Goal: Task Accomplishment & Management: Manage account settings

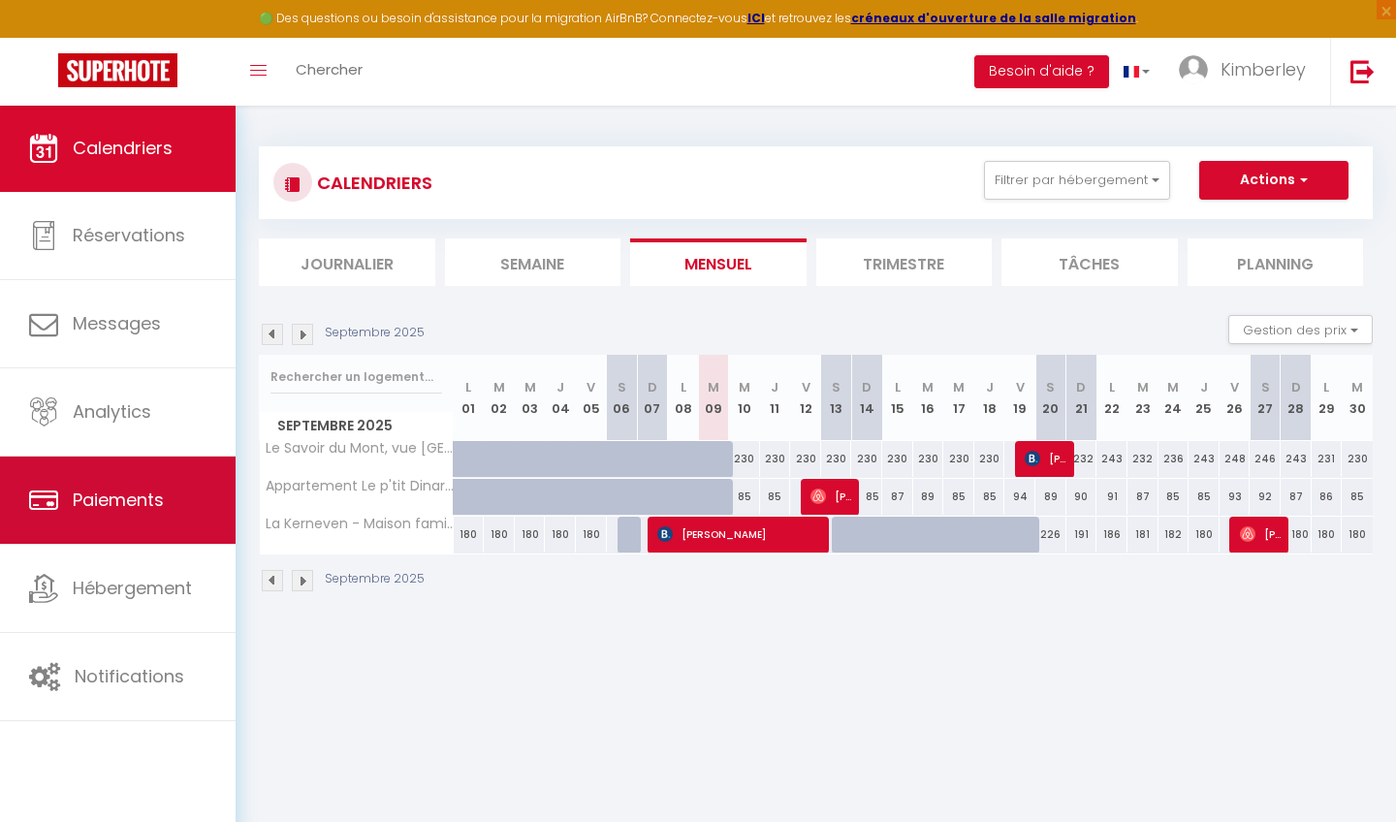
click at [153, 506] on span "Paiements" at bounding box center [118, 500] width 91 height 24
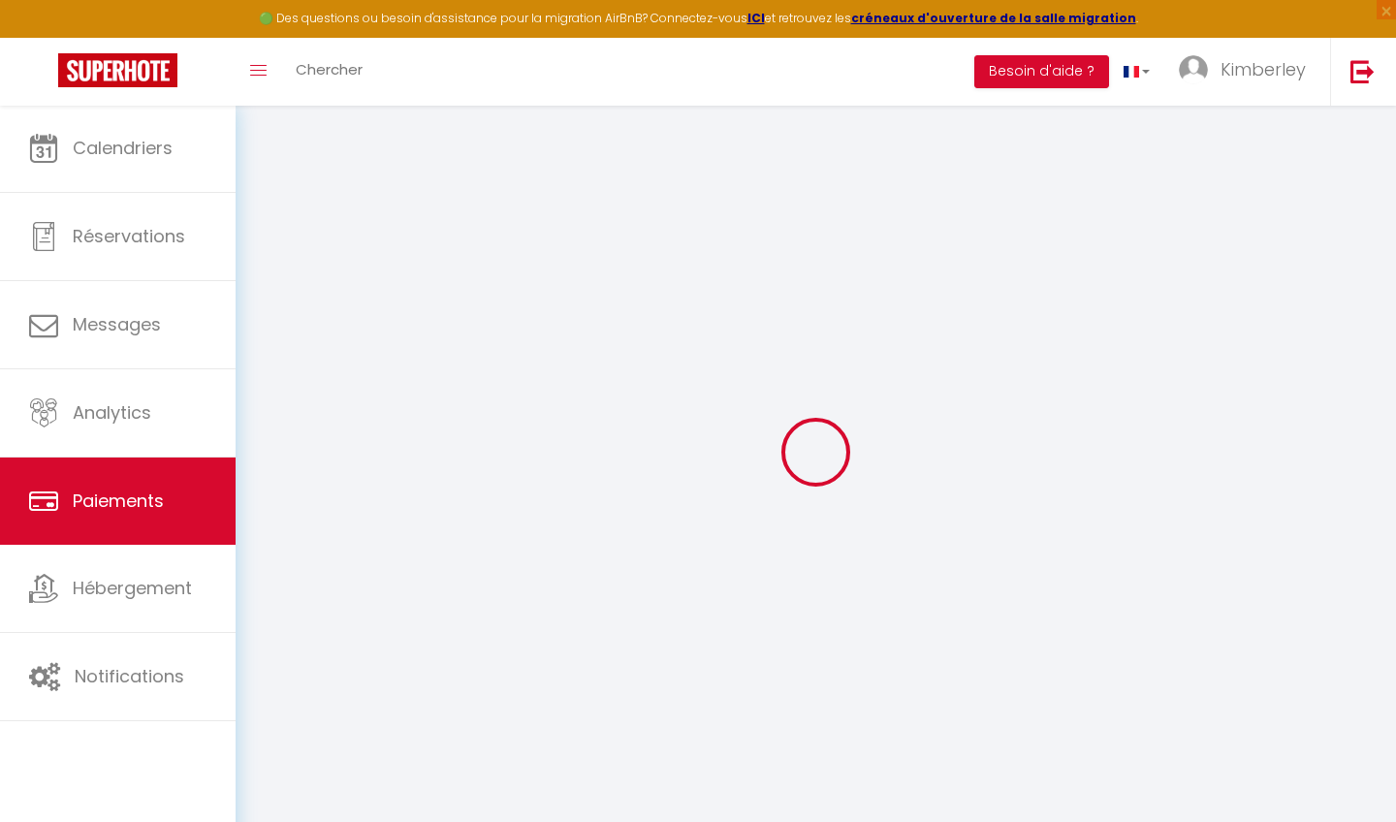
select select "2"
select select "0"
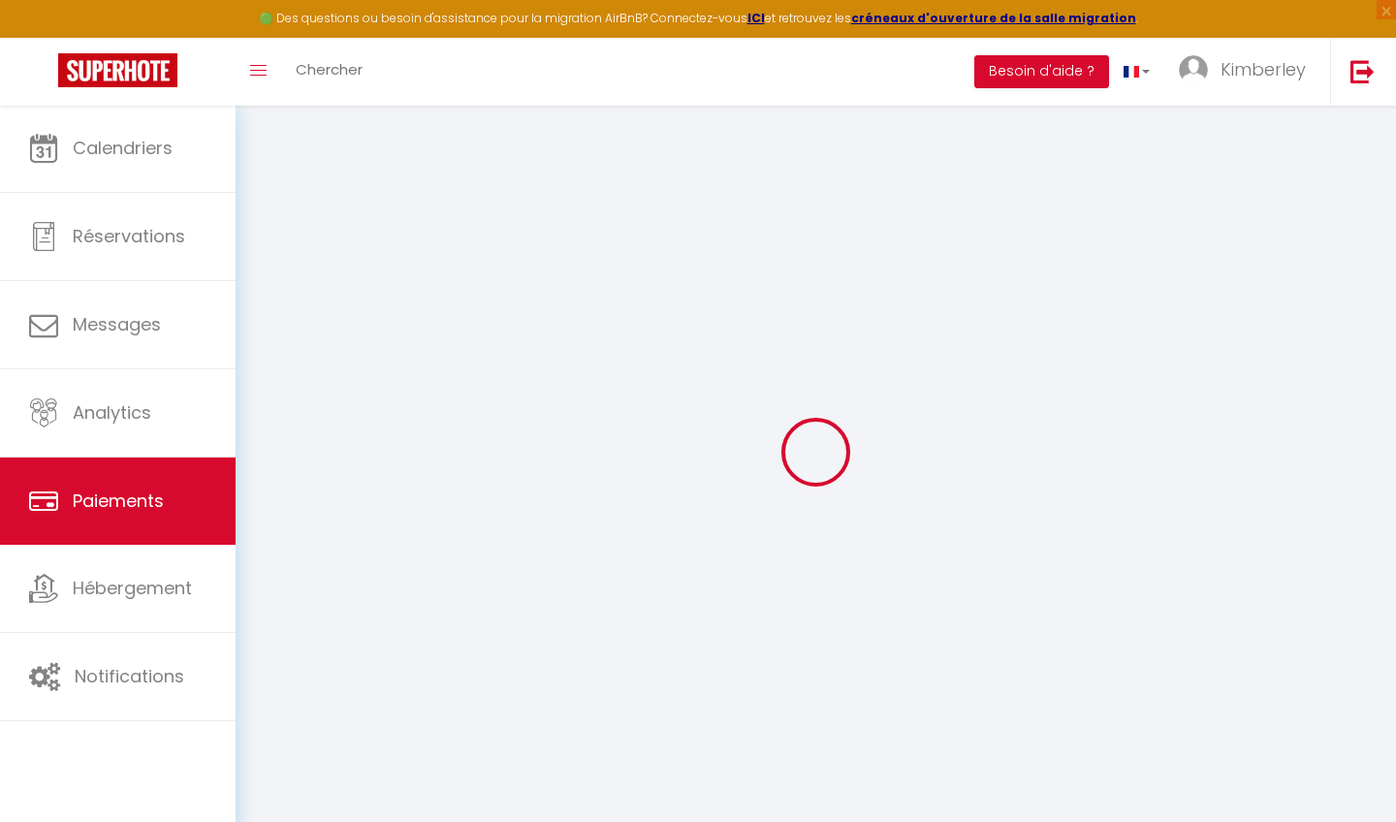
select select "0"
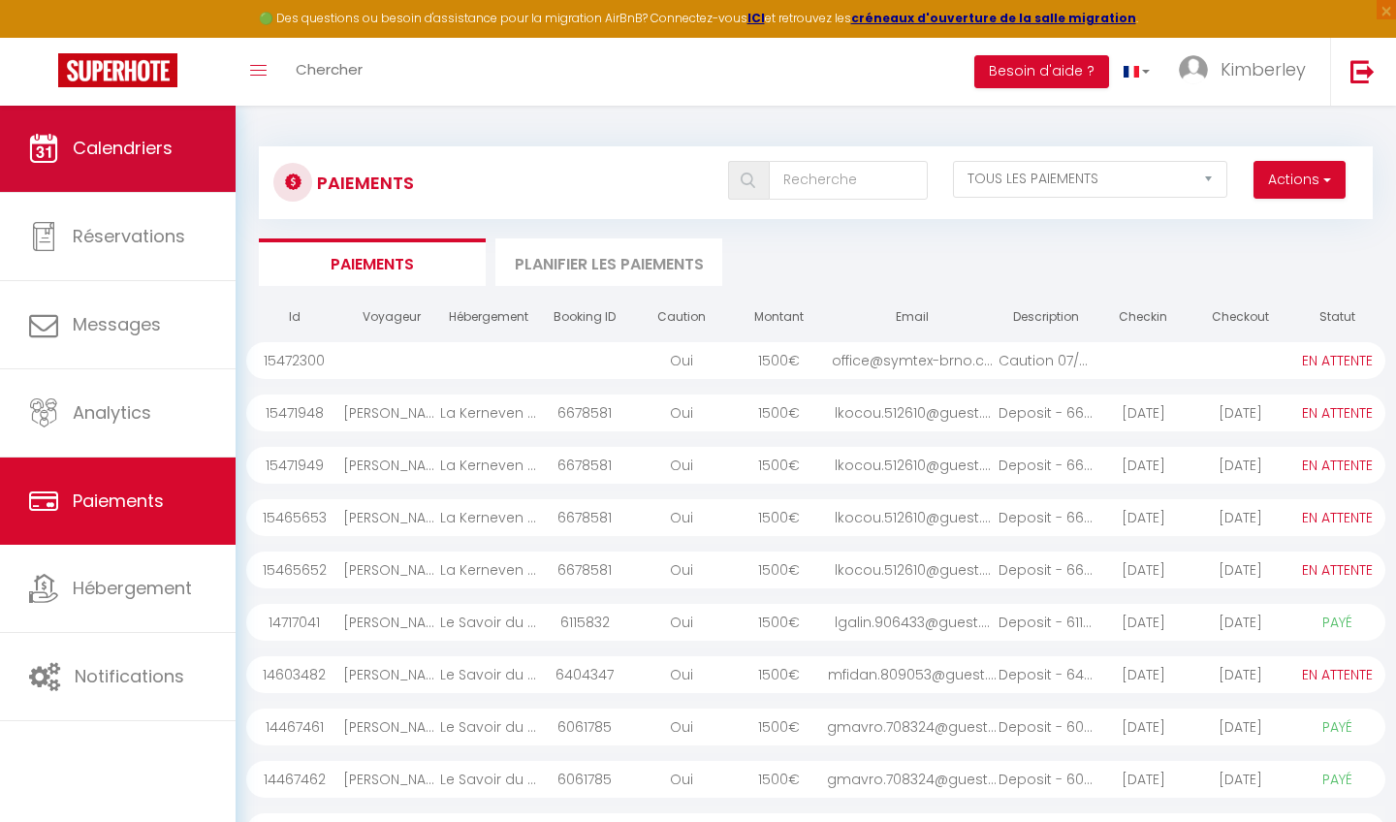
click at [148, 155] on span "Calendriers" at bounding box center [123, 148] width 100 height 24
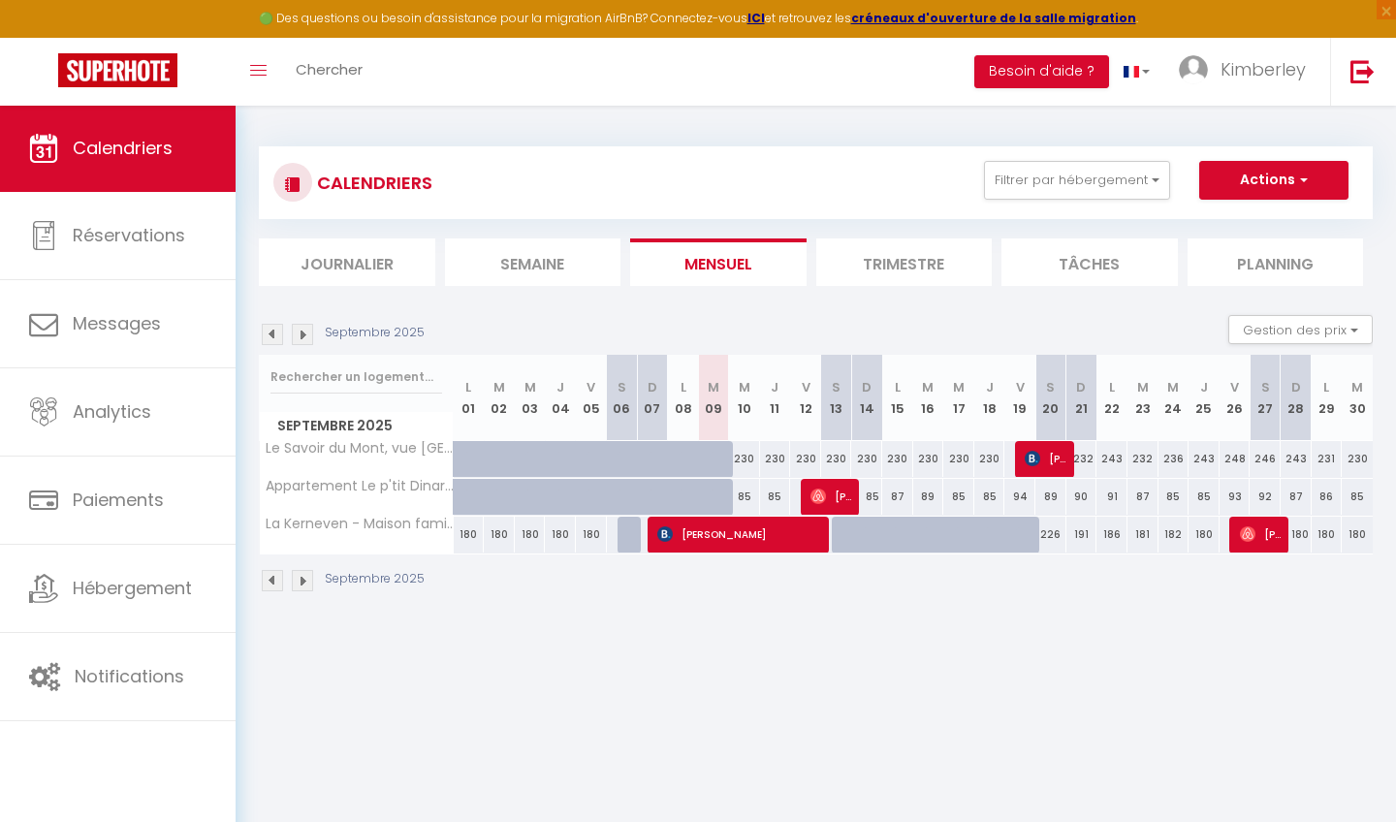
click at [638, 668] on body "🟢 Des questions ou besoin d'assistance pour la migration AirBnB? Connectez-vous…" at bounding box center [698, 516] width 1396 height 822
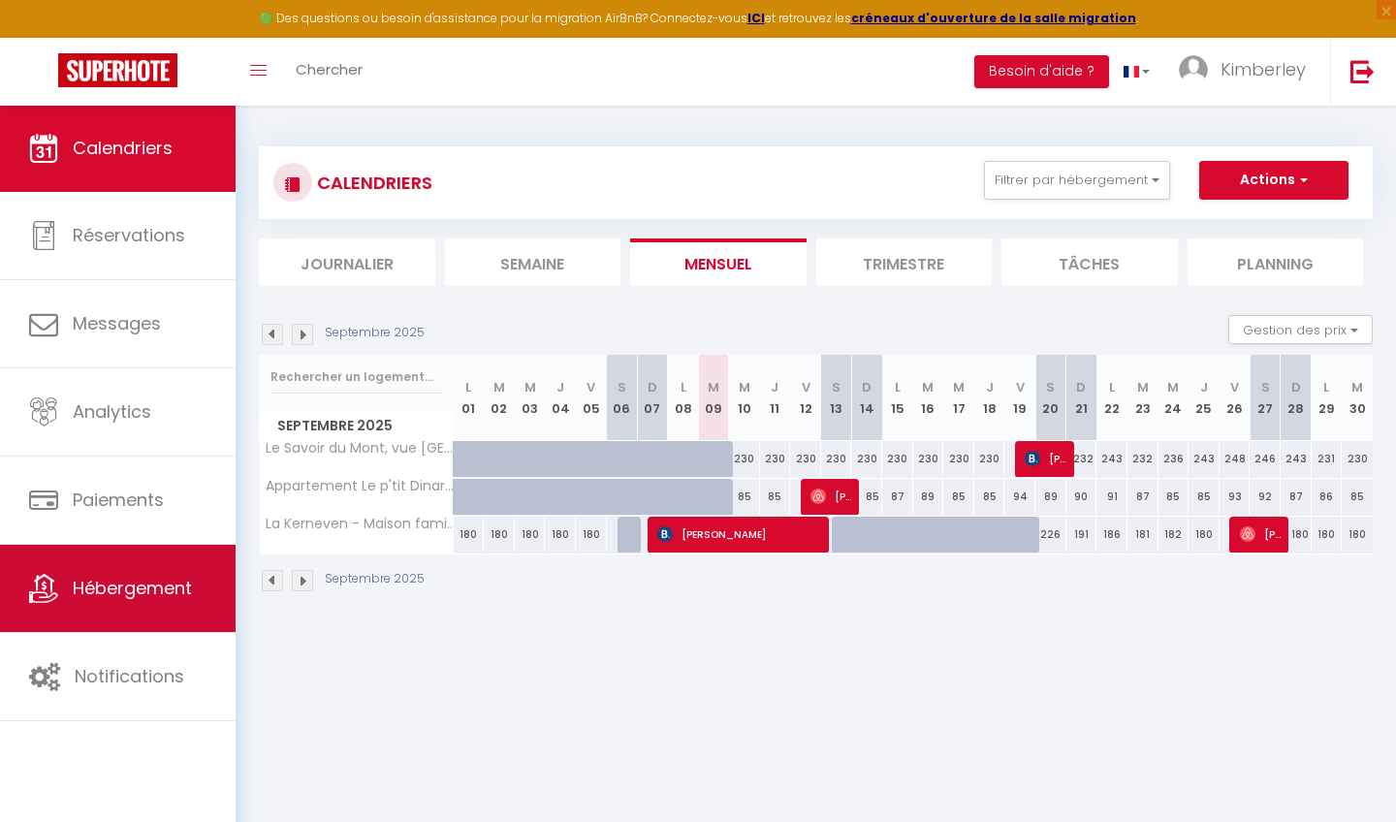
click at [171, 623] on link "Hébergement" at bounding box center [118, 588] width 236 height 87
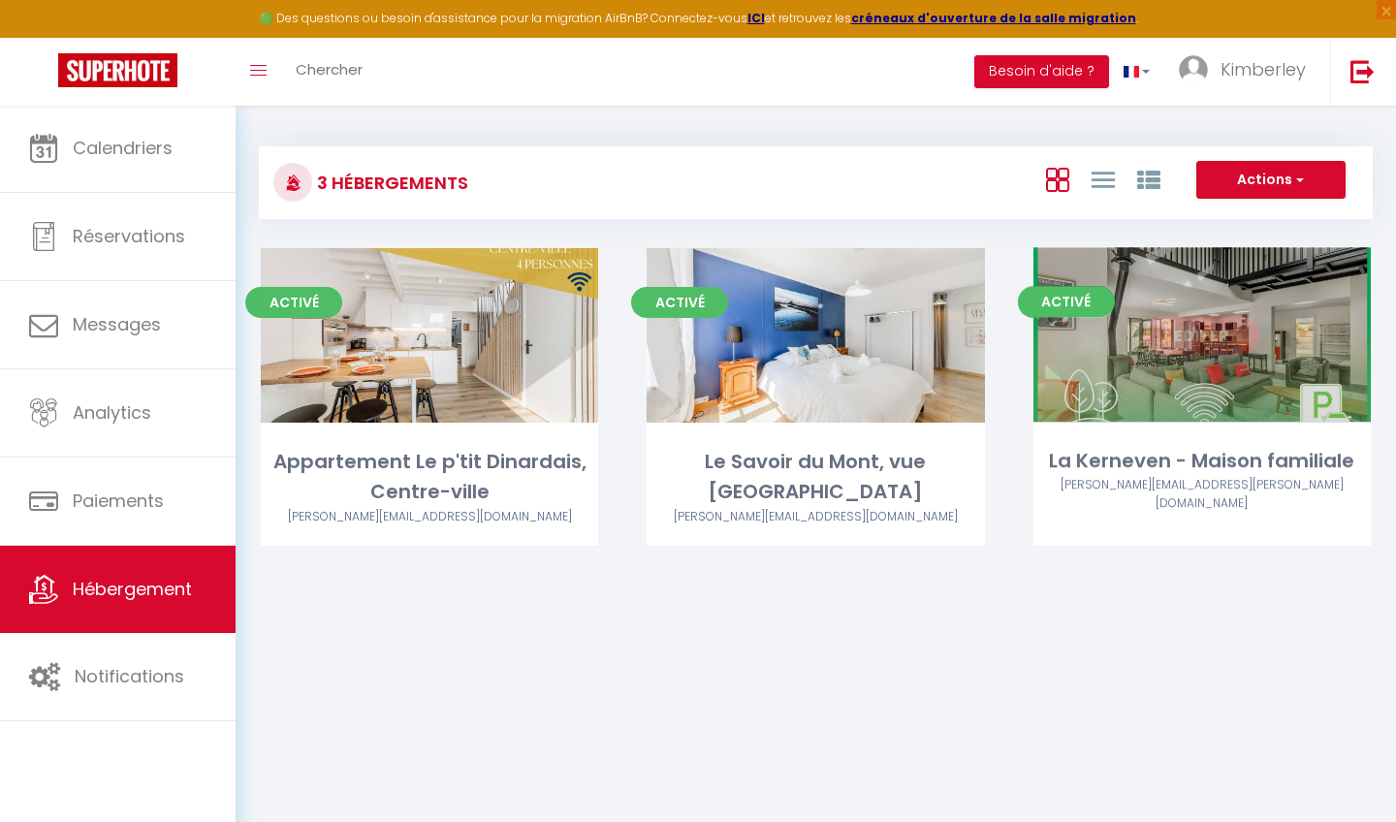
click at [1195, 332] on link "Editer" at bounding box center [1202, 335] width 116 height 39
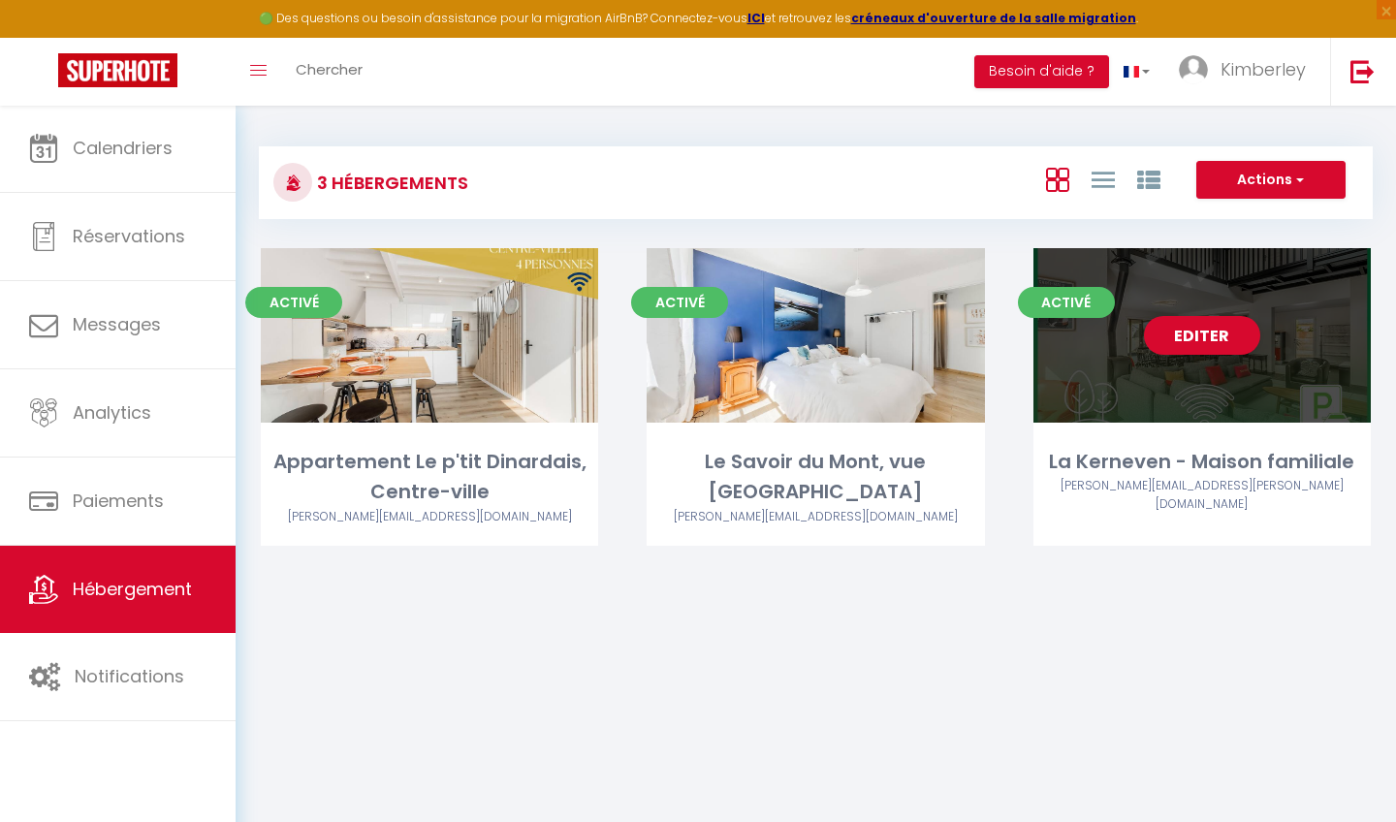
click at [1120, 436] on div "Activé Editer La Kerneven - Maison familiale [DATE][EMAIL_ADDRESS][PERSON_NAME]…" at bounding box center [1202, 397] width 337 height 298
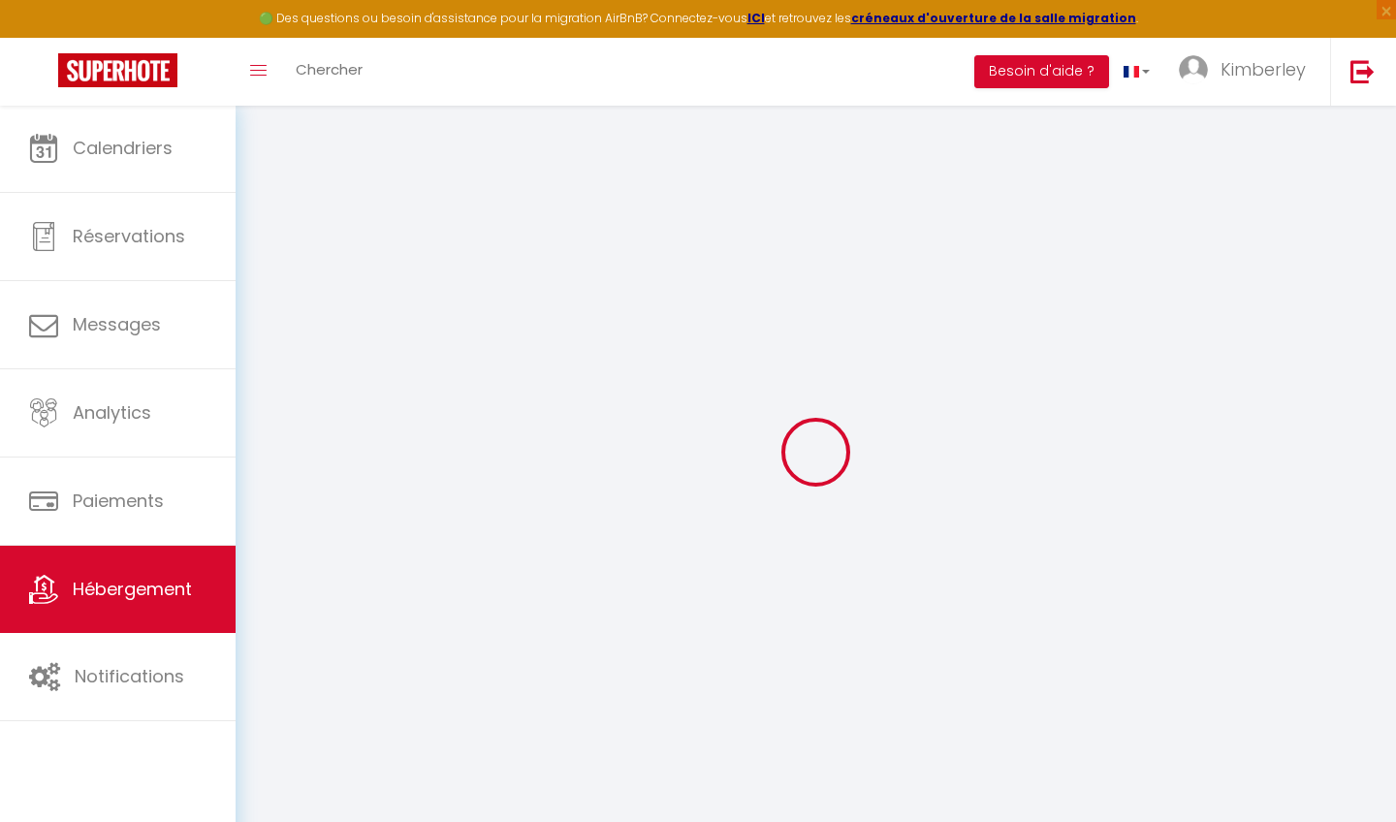
select select
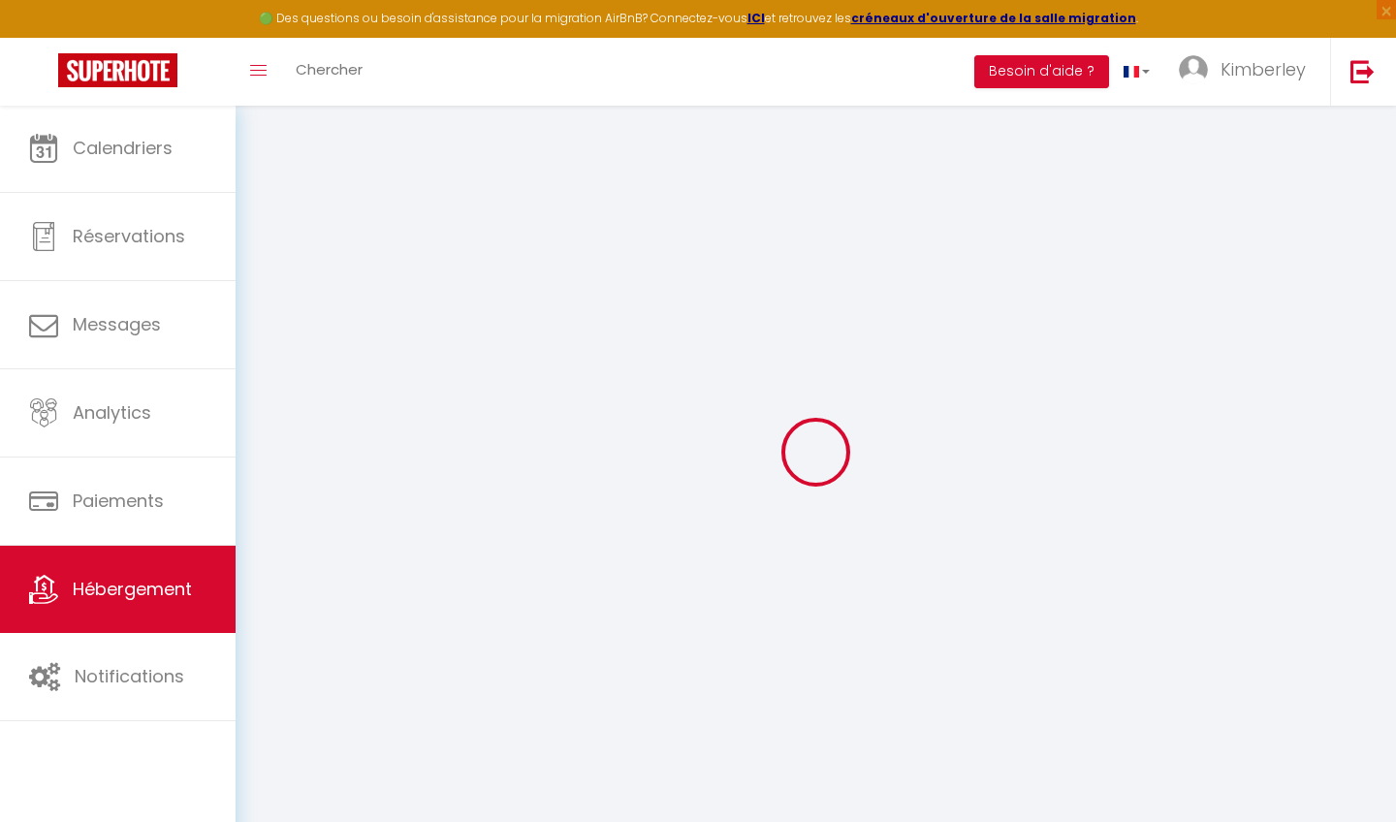
select select
checkbox input "false"
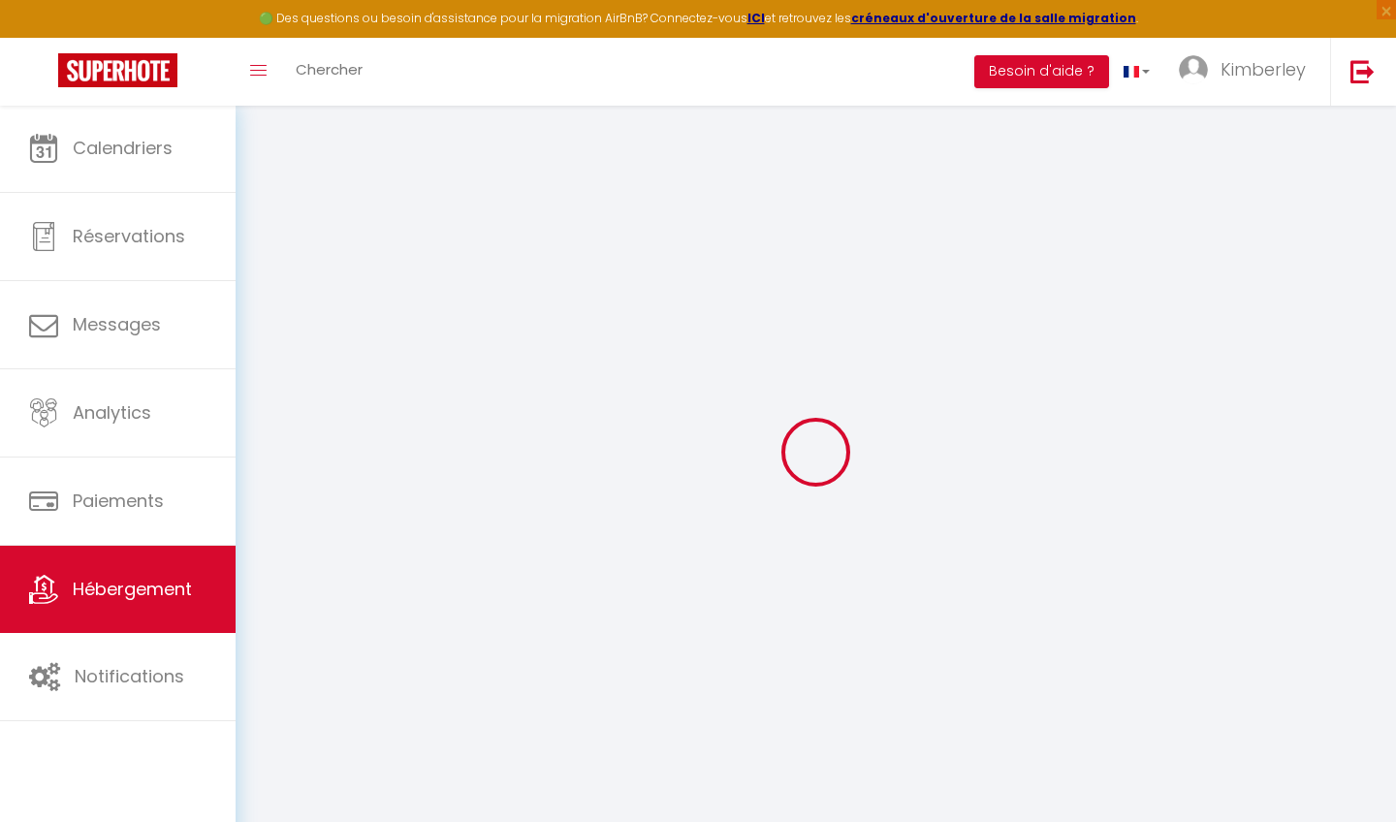
select select
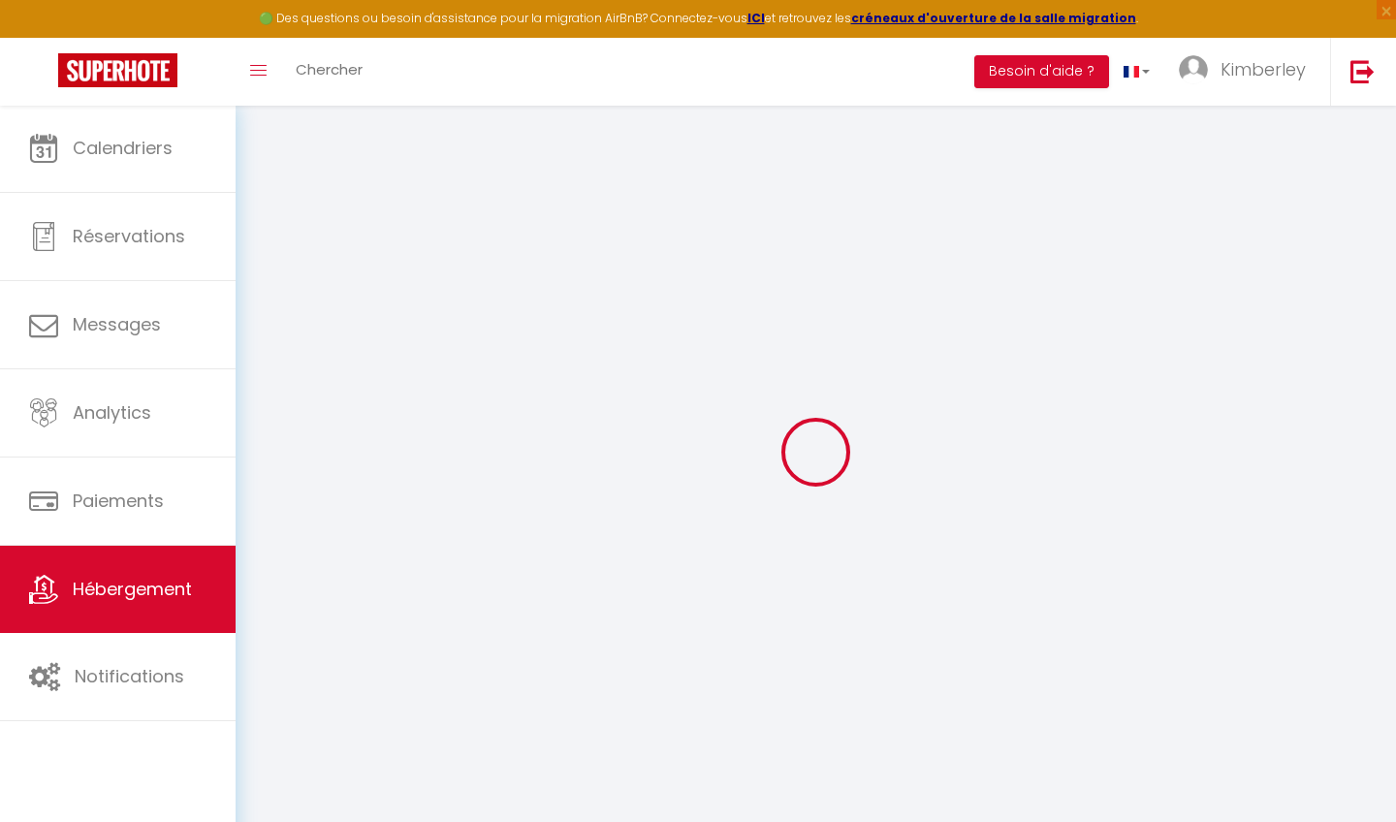
select select
checkbox input "false"
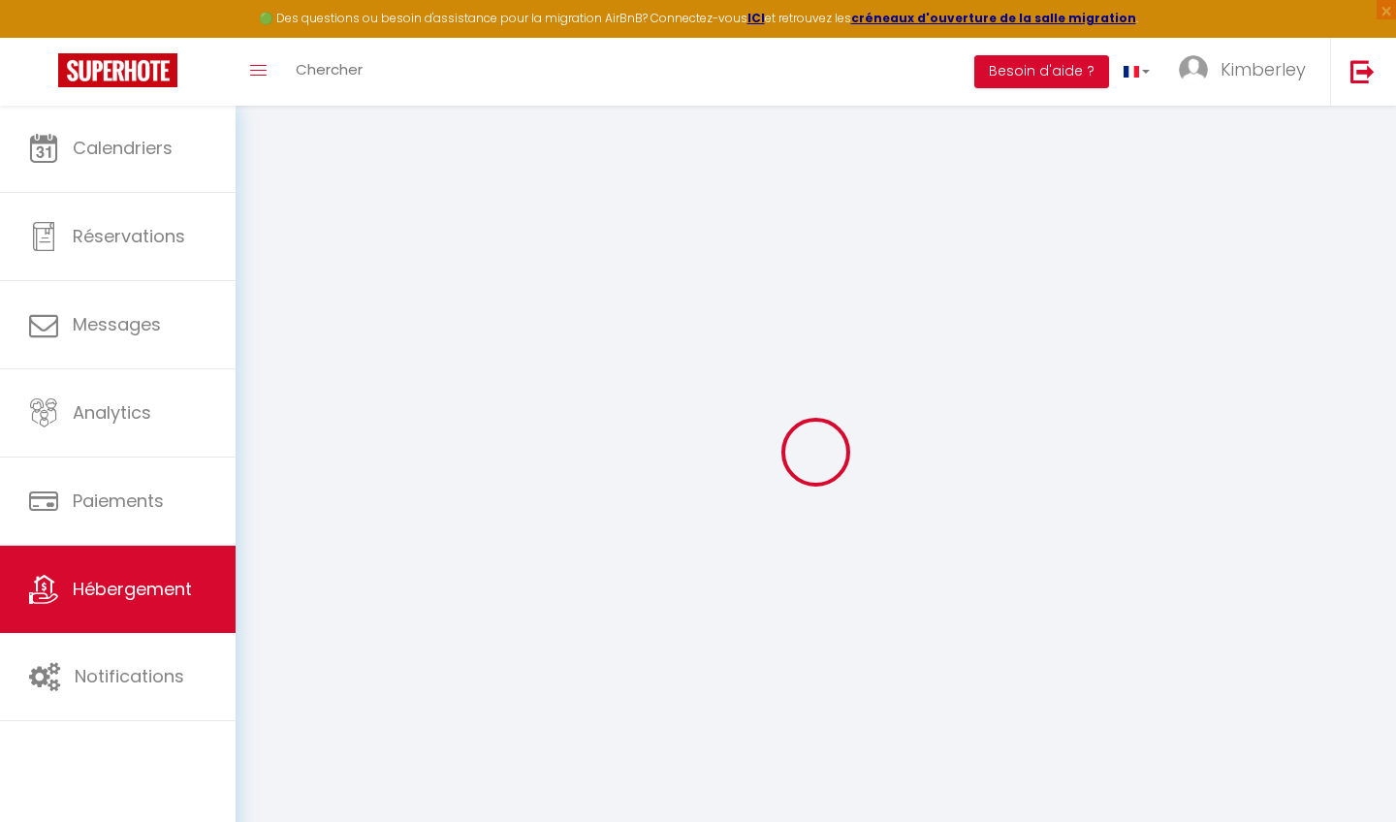
checkbox input "false"
select select
type input "La Kerneven - Maison familiale"
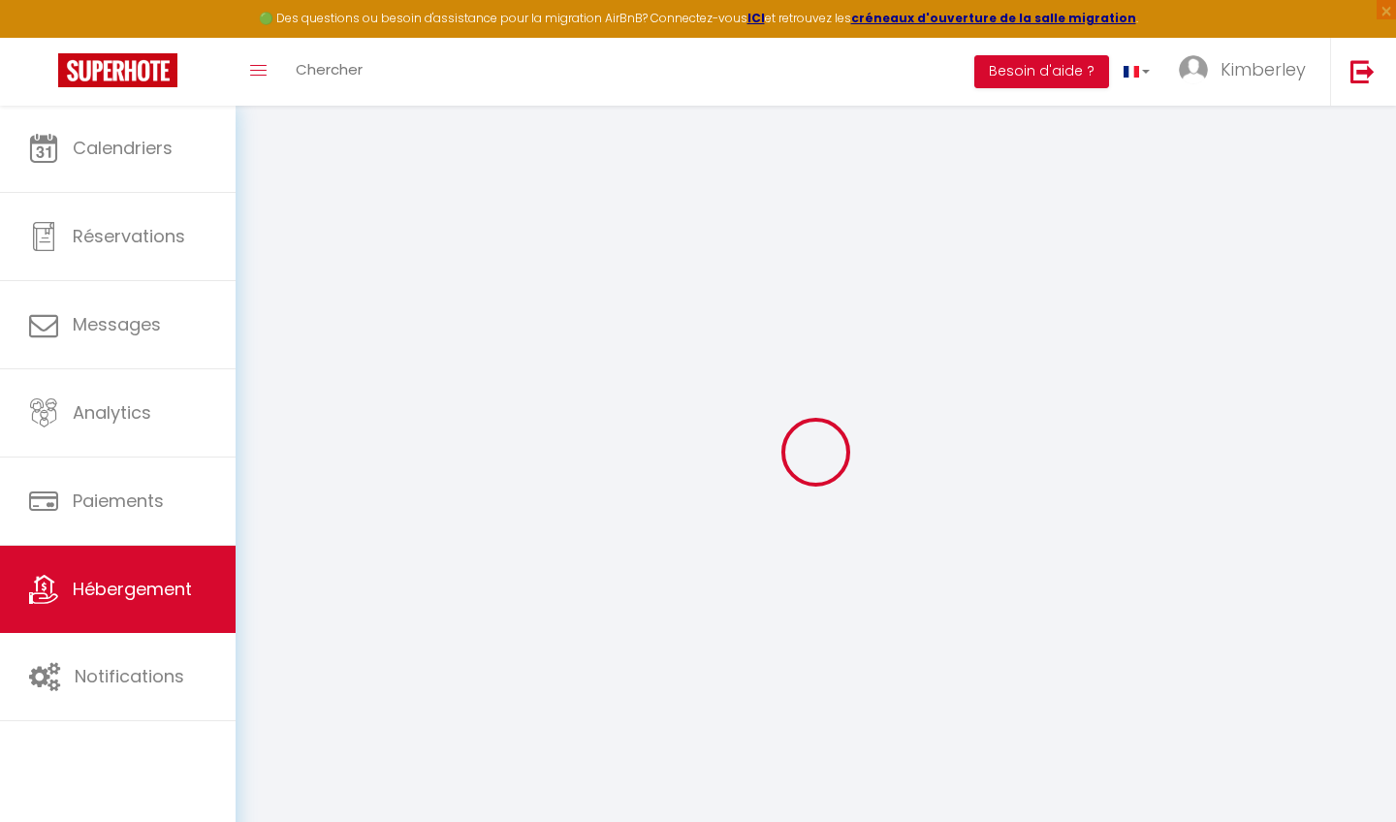
type input "[DATE]"
type input "Gallay"
select select "10"
select select "5"
select select "3"
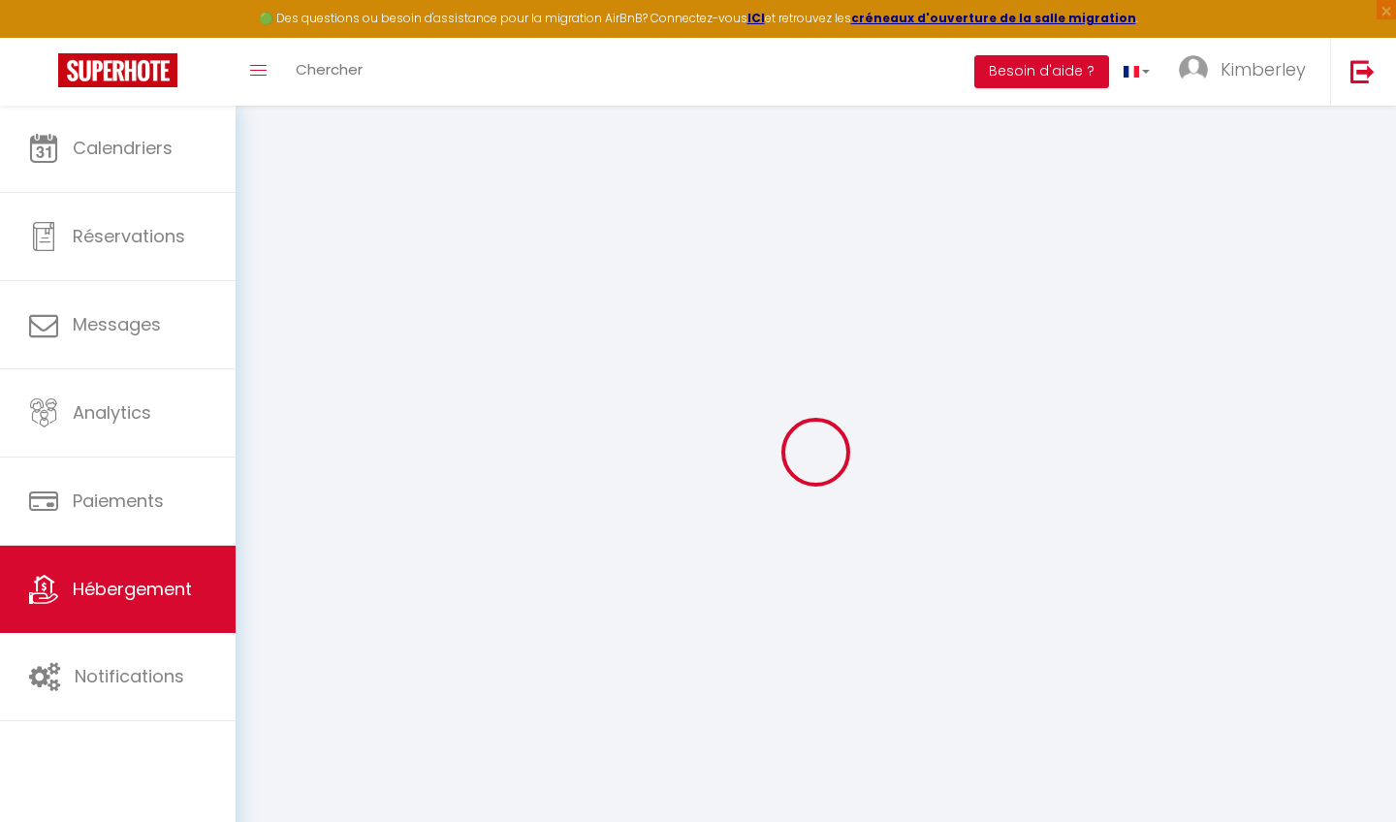
type input "2000"
type input "365"
type input "1500"
select select
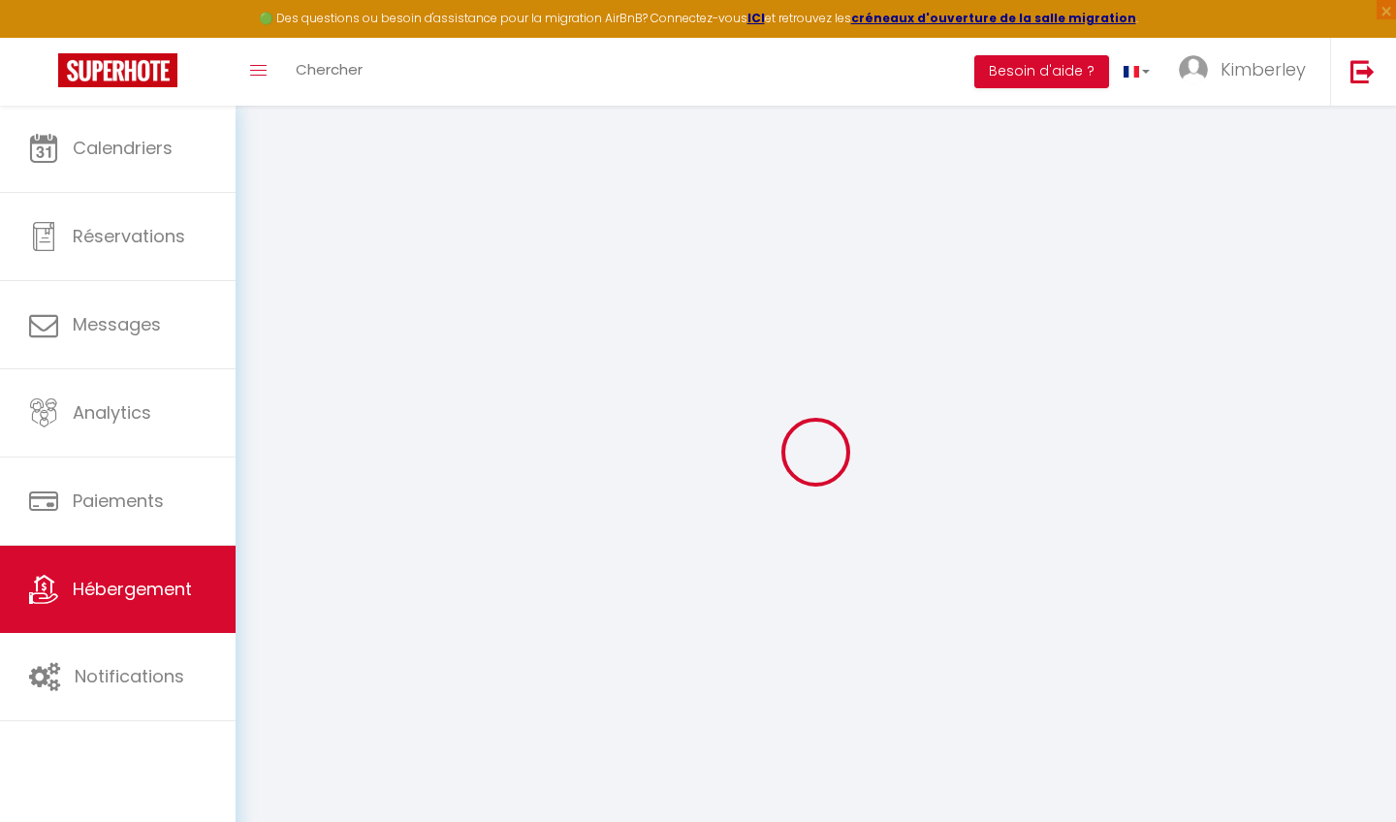
select select
type input "2 bis, le chaussis veillard"
type input "35120"
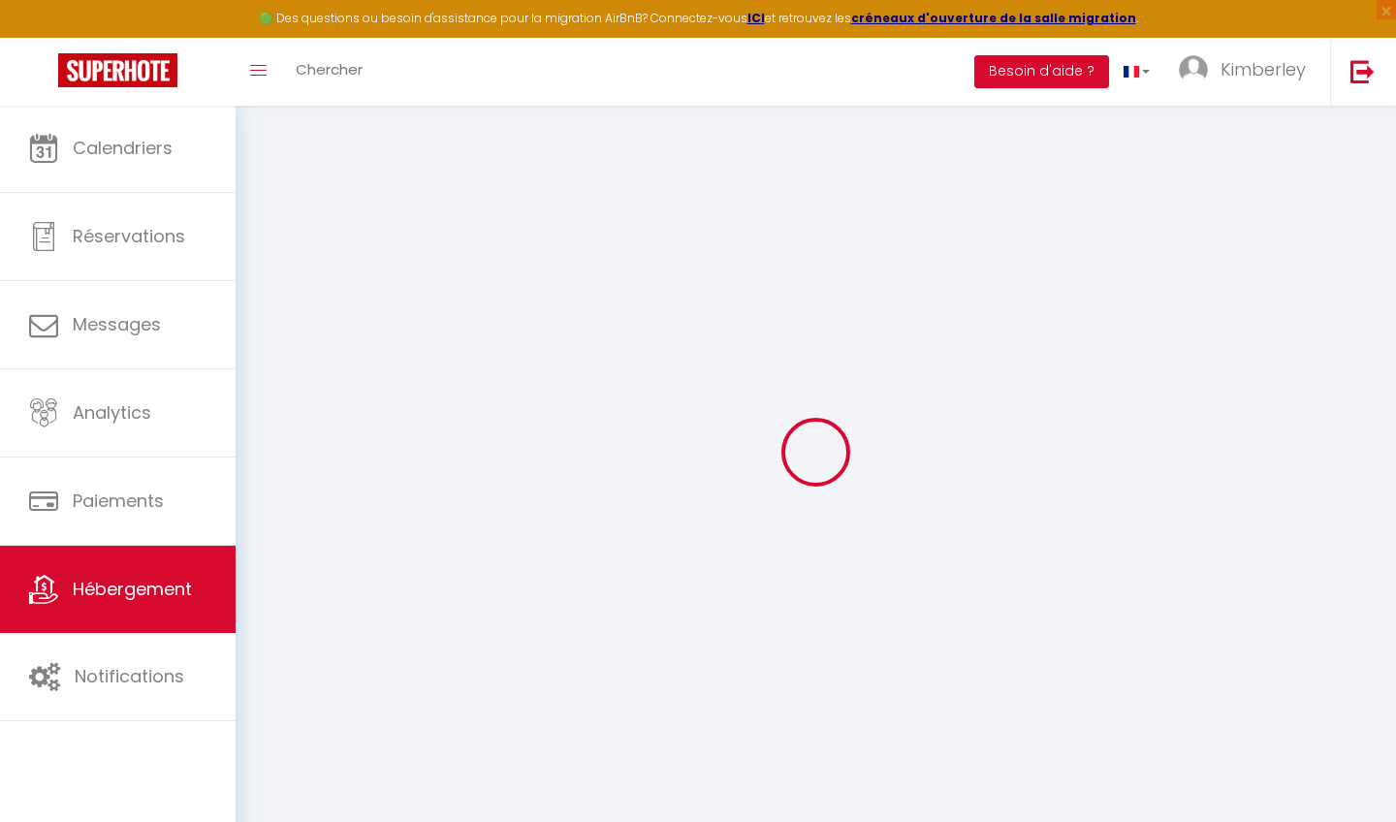
type input "Épiniac"
type input "[EMAIL_ADDRESS][DOMAIN_NAME]"
select select "15586"
checkbox input "false"
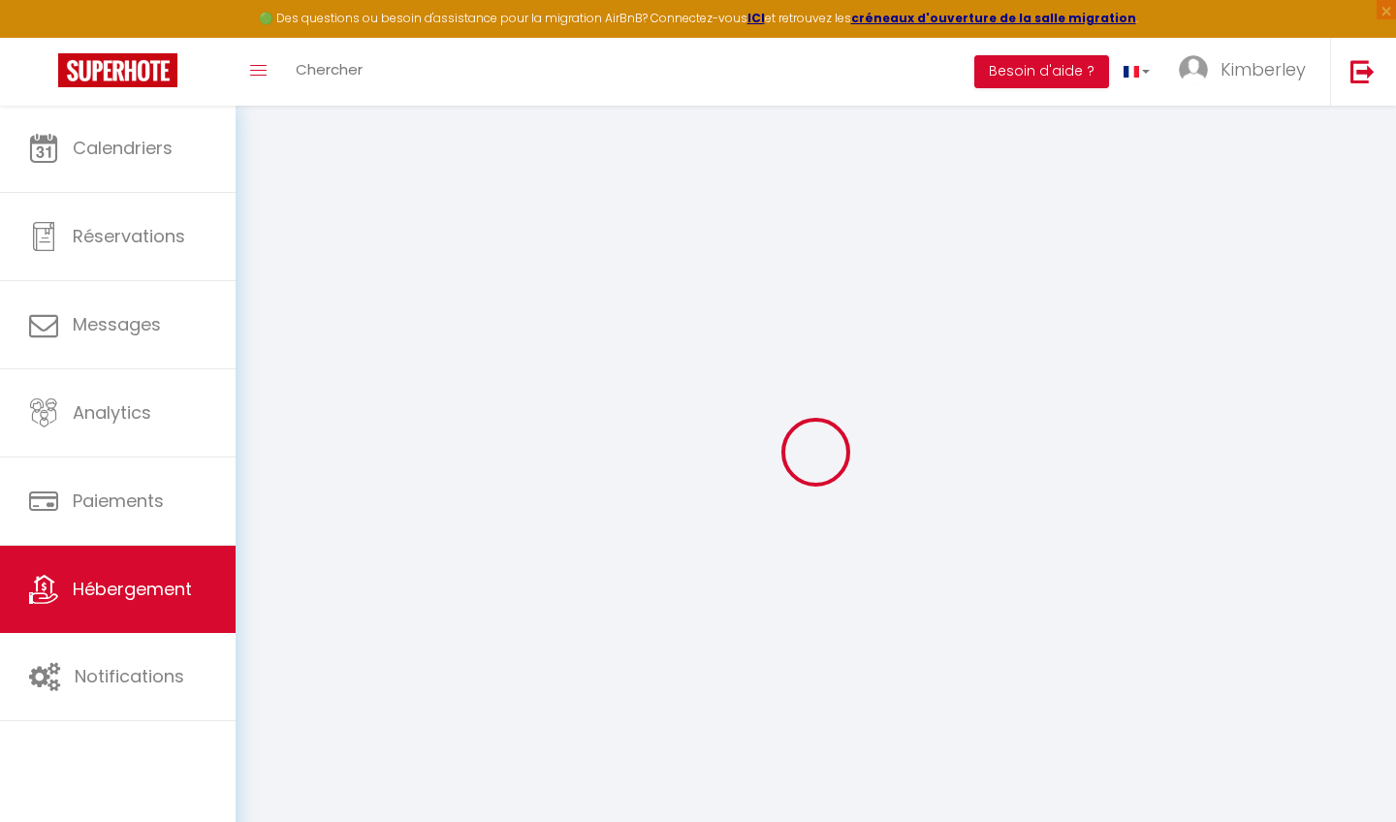
checkbox input "false"
type input "0"
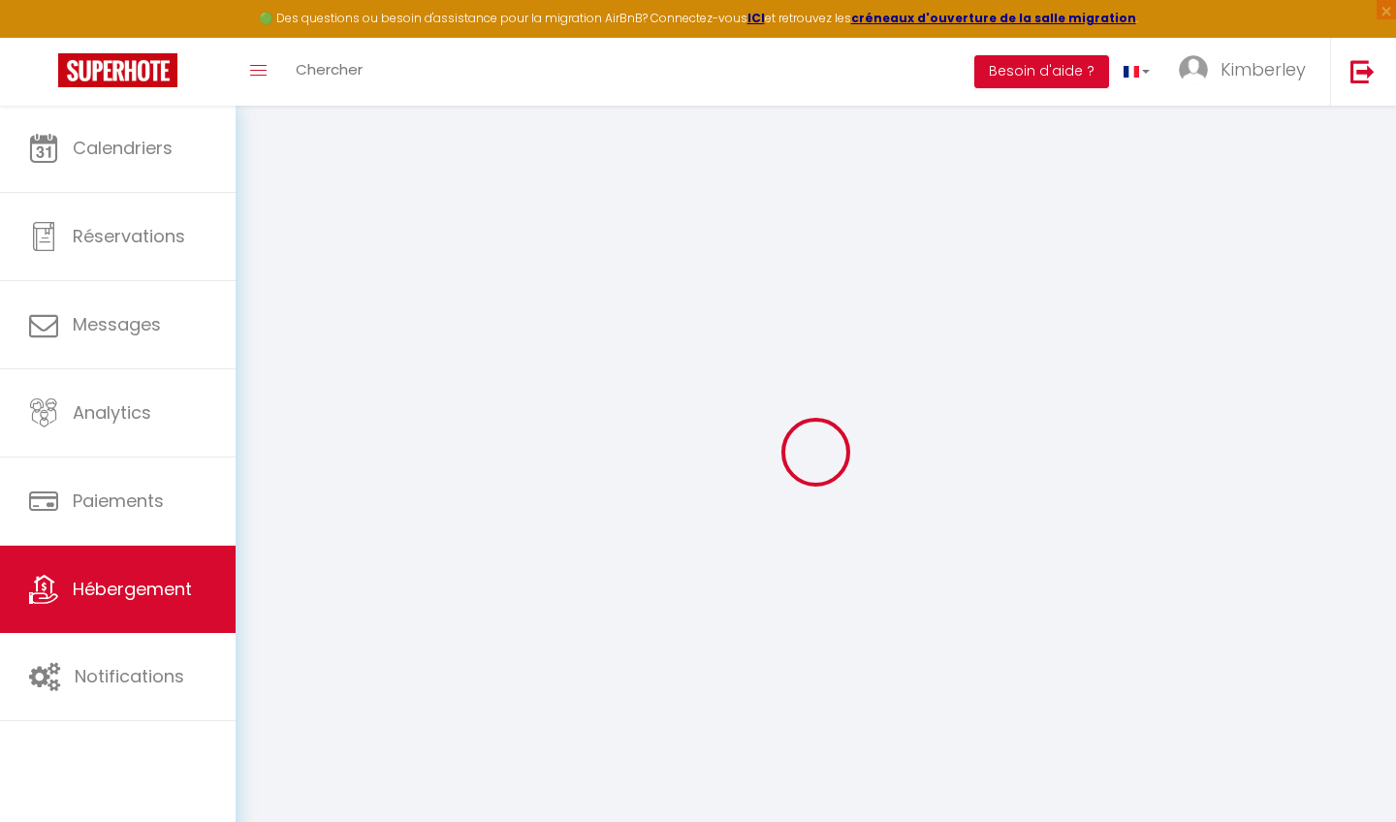
type input "0"
select select "46763"
select select
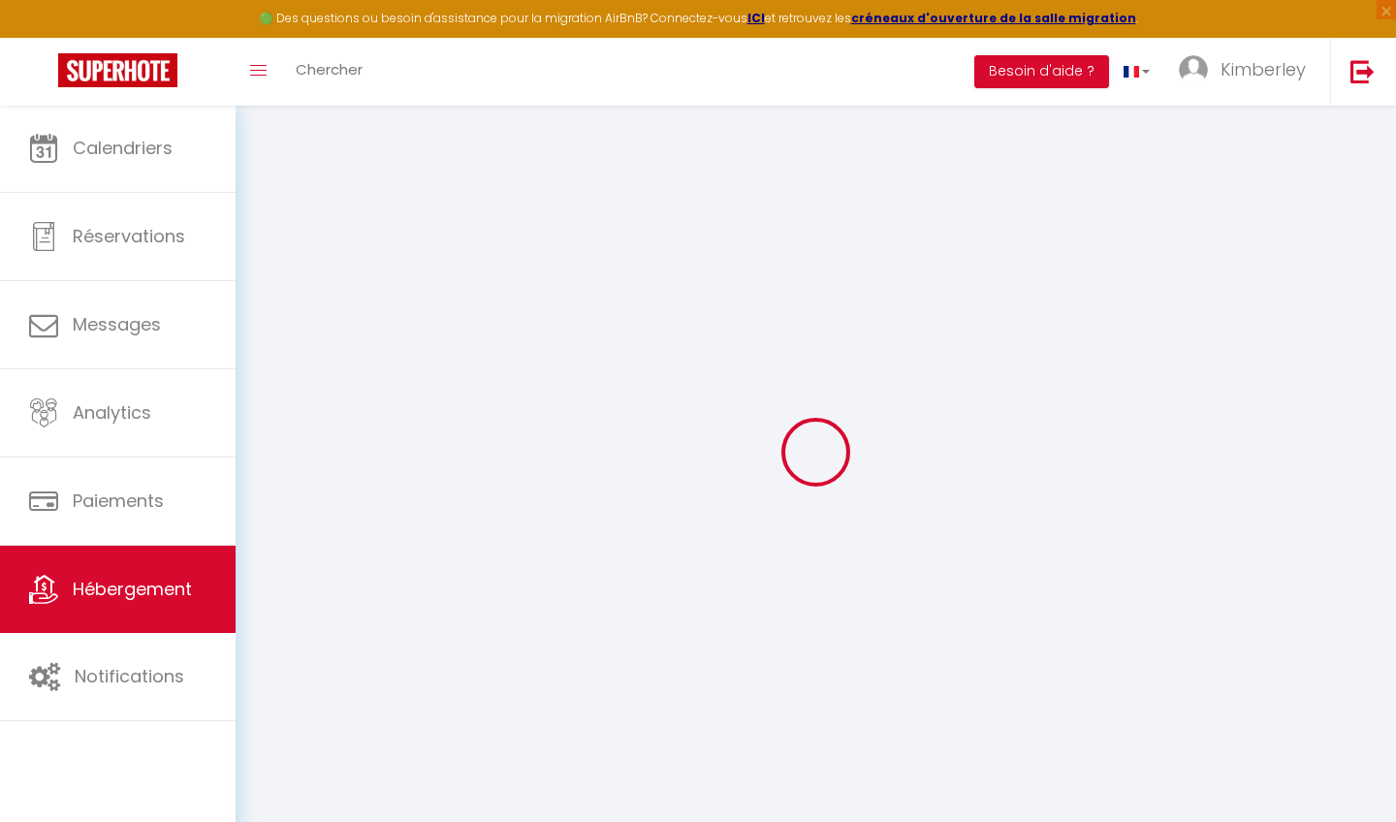
select select
checkbox input "false"
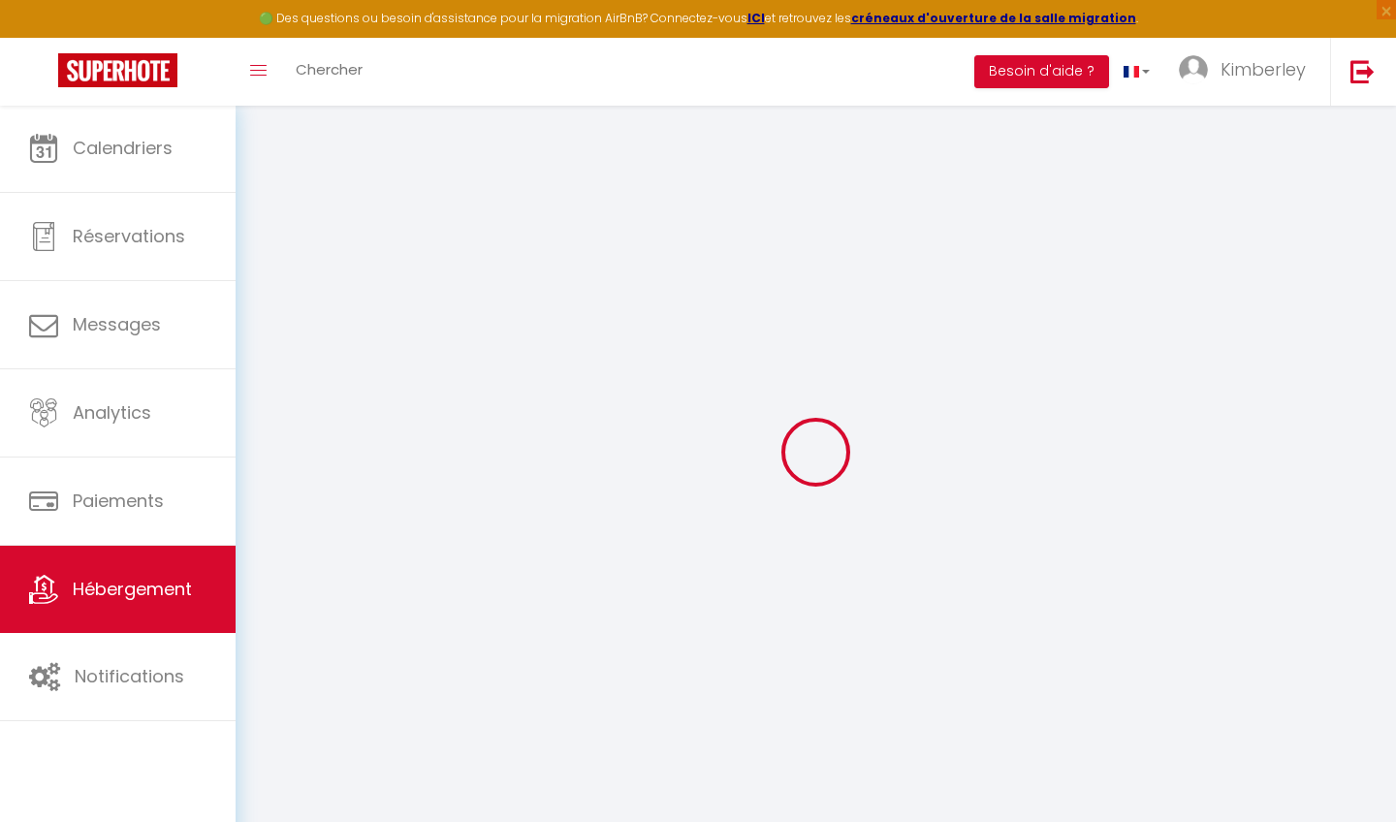
checkbox input "false"
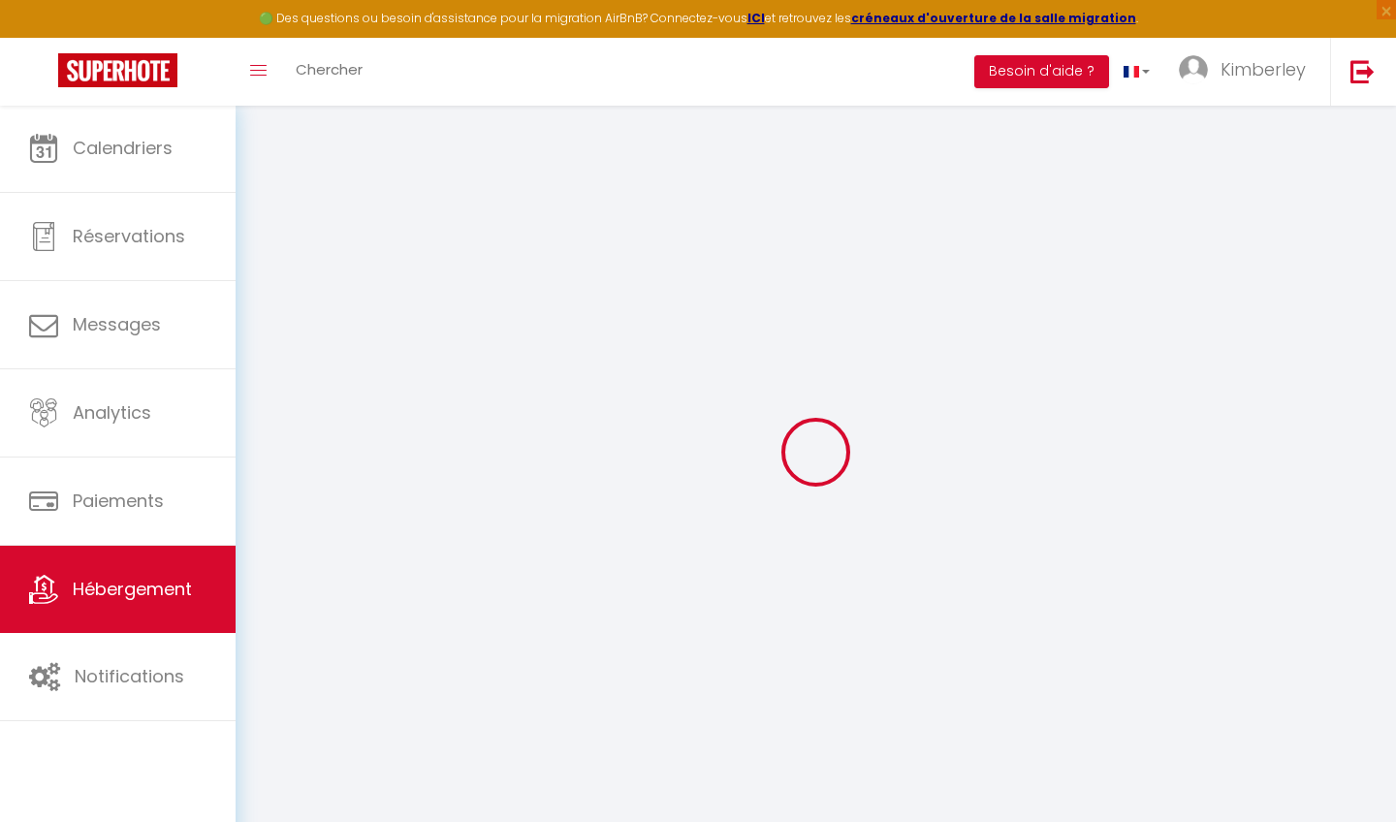
checkbox input "false"
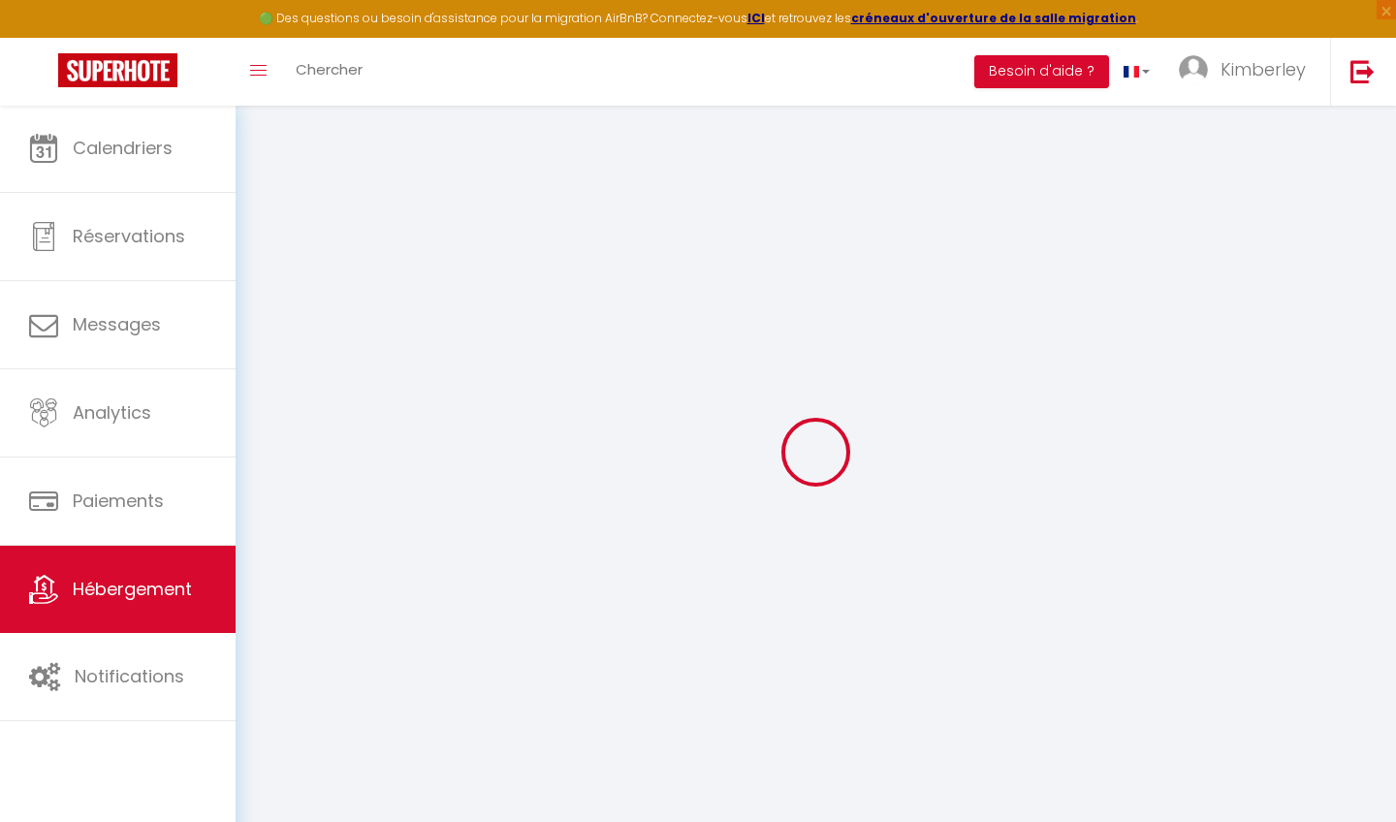
checkbox input "false"
select select "16:00"
select select
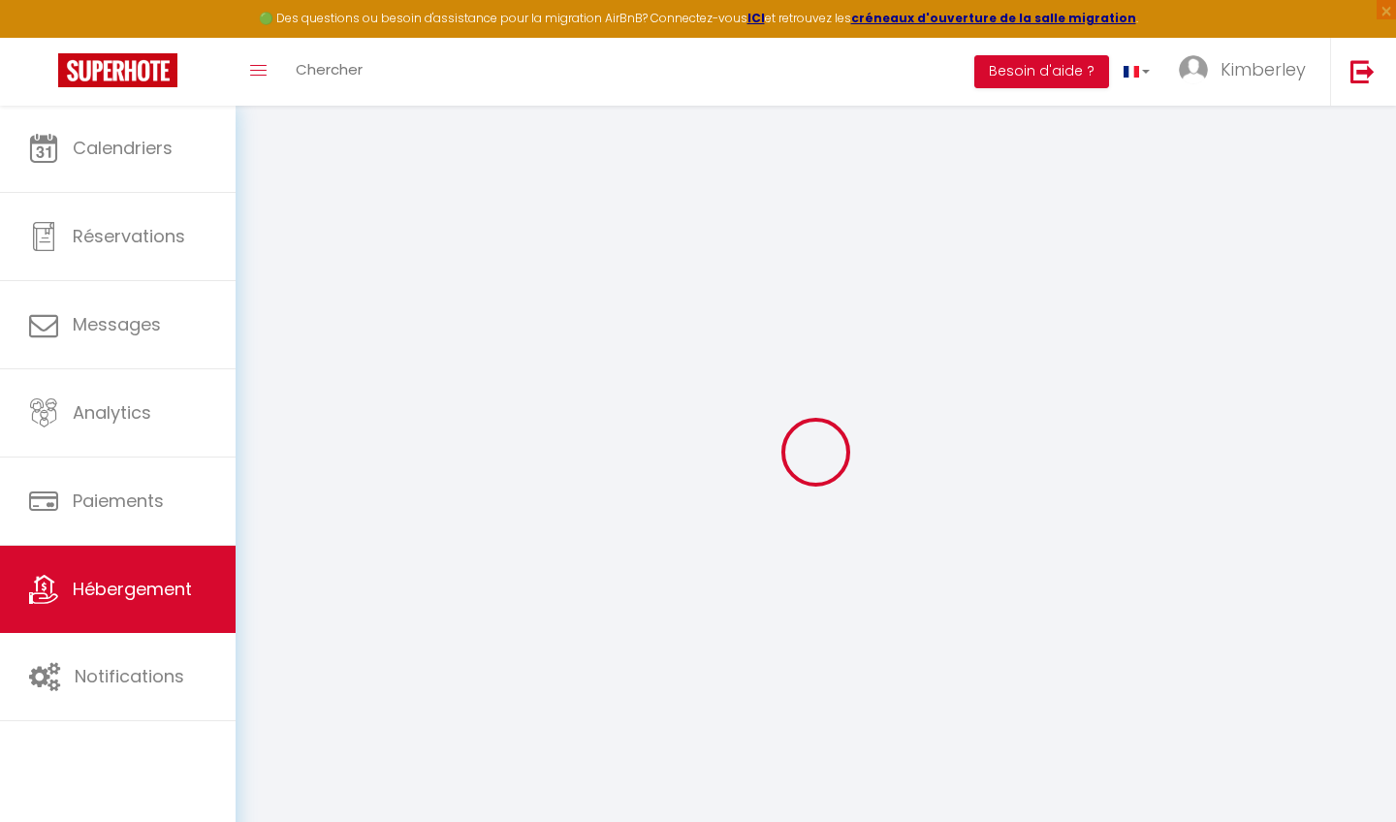
select select "10:00"
select select "30"
select select "120"
